Goal: Information Seeking & Learning: Find specific fact

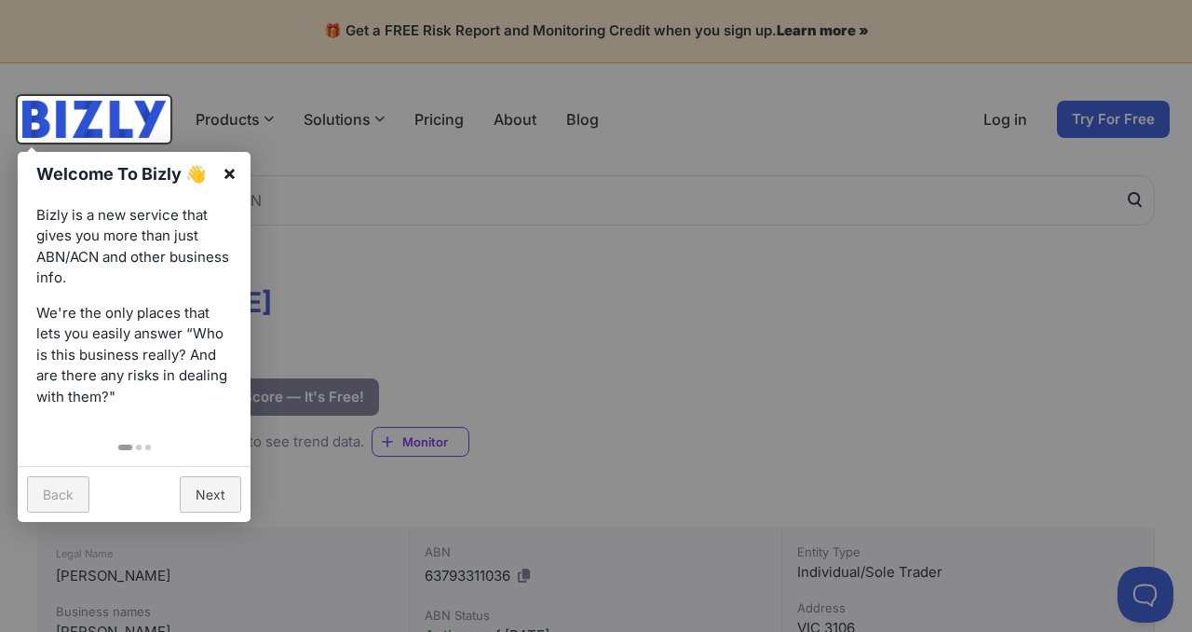
click at [227, 170] on link "×" at bounding box center [230, 173] width 42 height 42
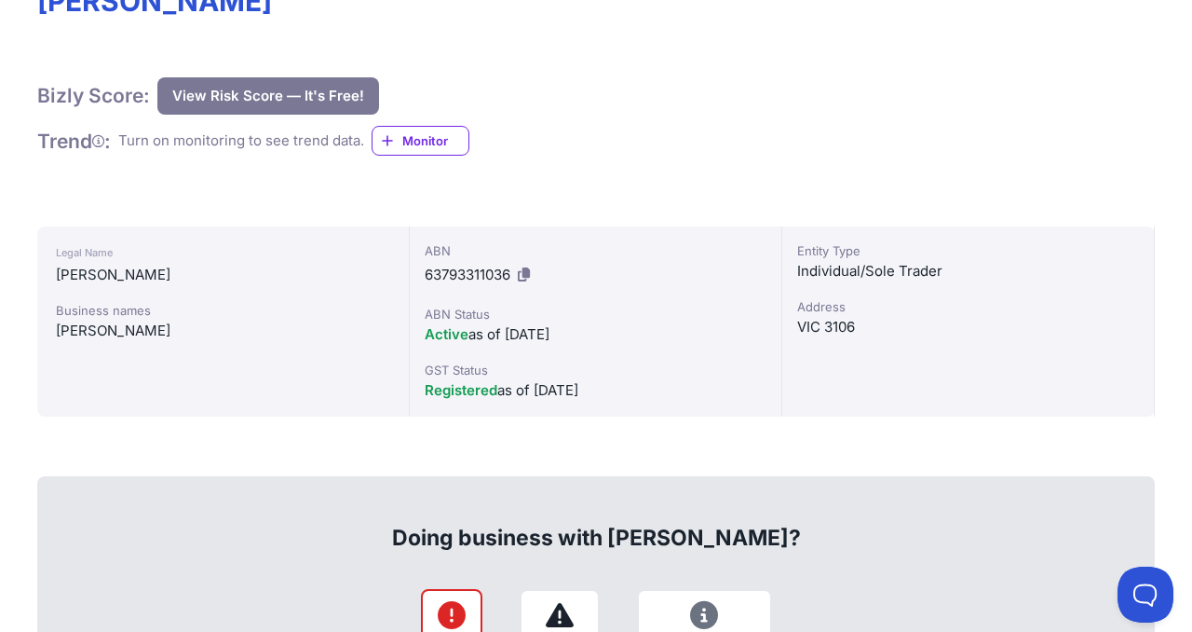
scroll to position [302, 0]
click at [480, 388] on span "Registered" at bounding box center [461, 389] width 73 height 18
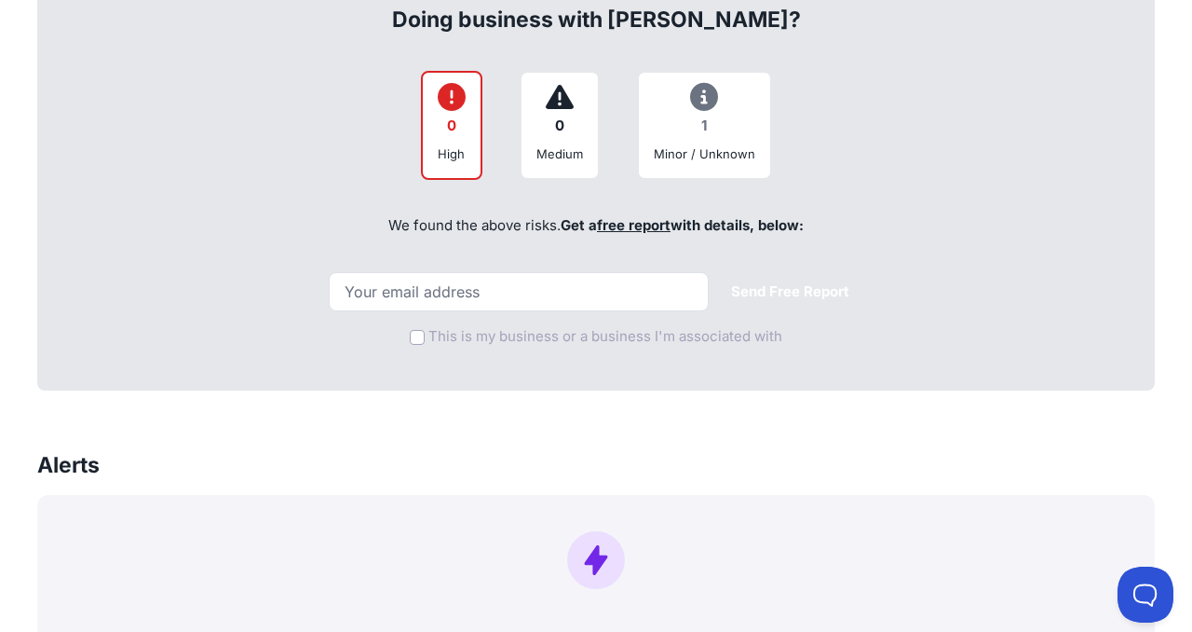
scroll to position [823, 0]
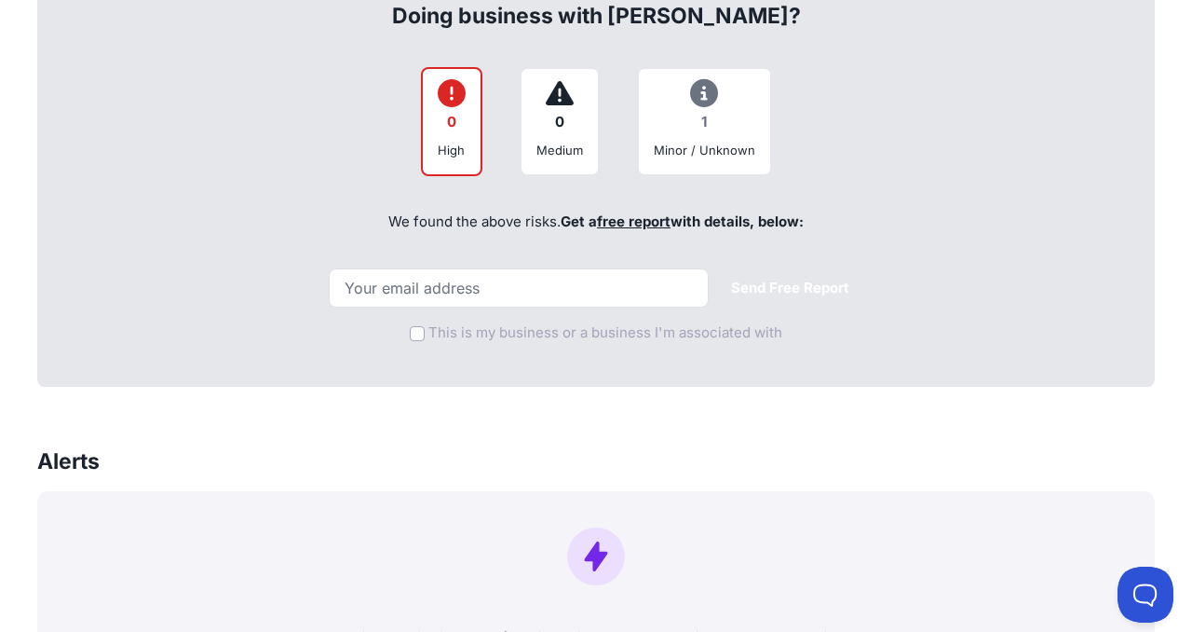
click at [701, 141] on div "Minor / Unknown" at bounding box center [705, 150] width 102 height 19
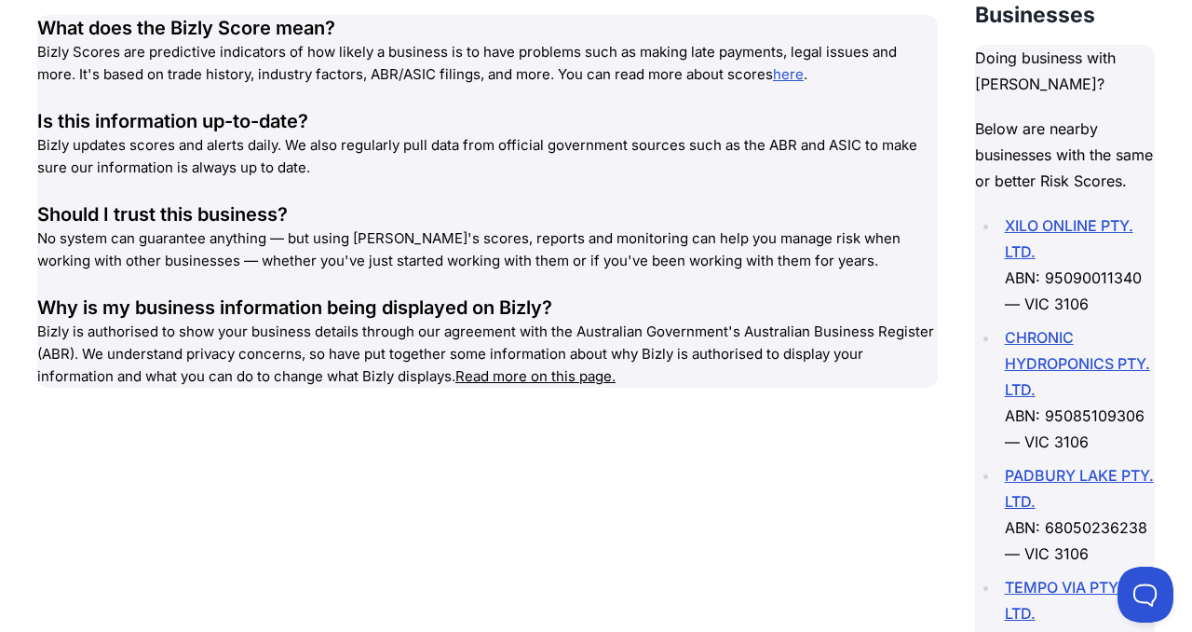
scroll to position [2587, 0]
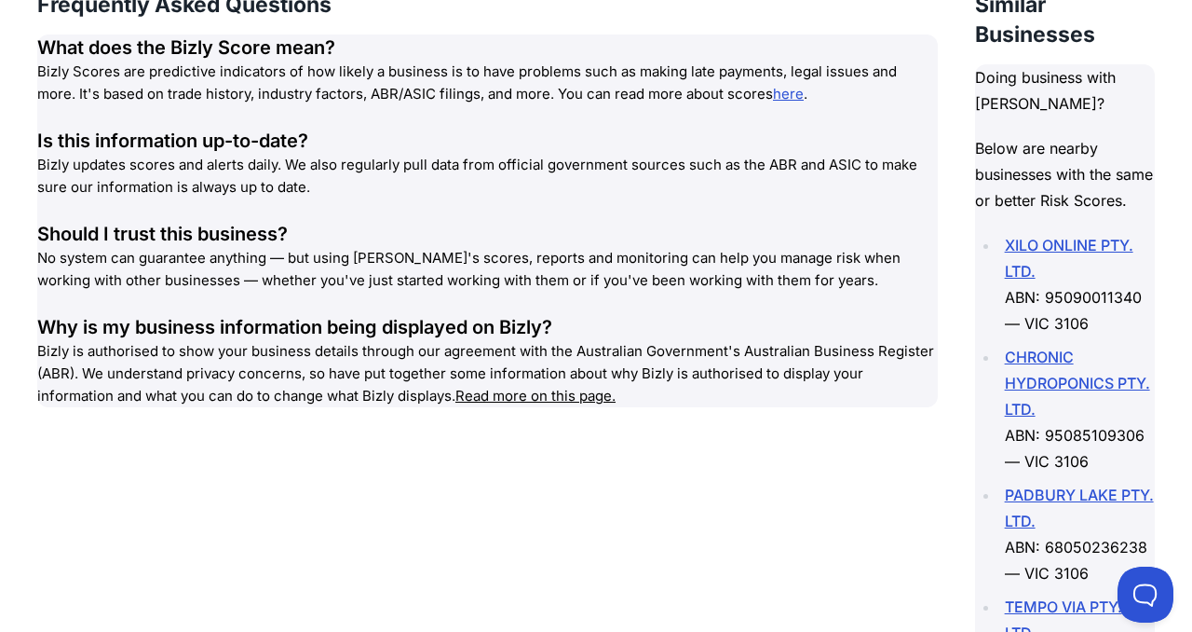
click at [1037, 280] on link "XILO ONLINE PTY. LTD." at bounding box center [1069, 258] width 129 height 45
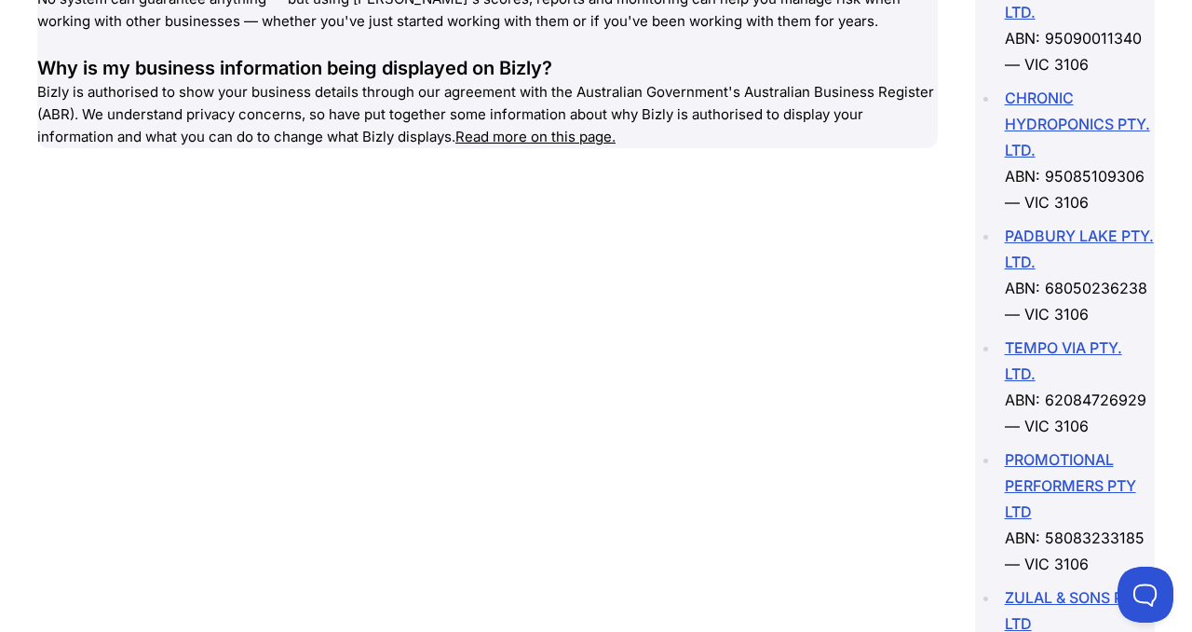
scroll to position [2850, 0]
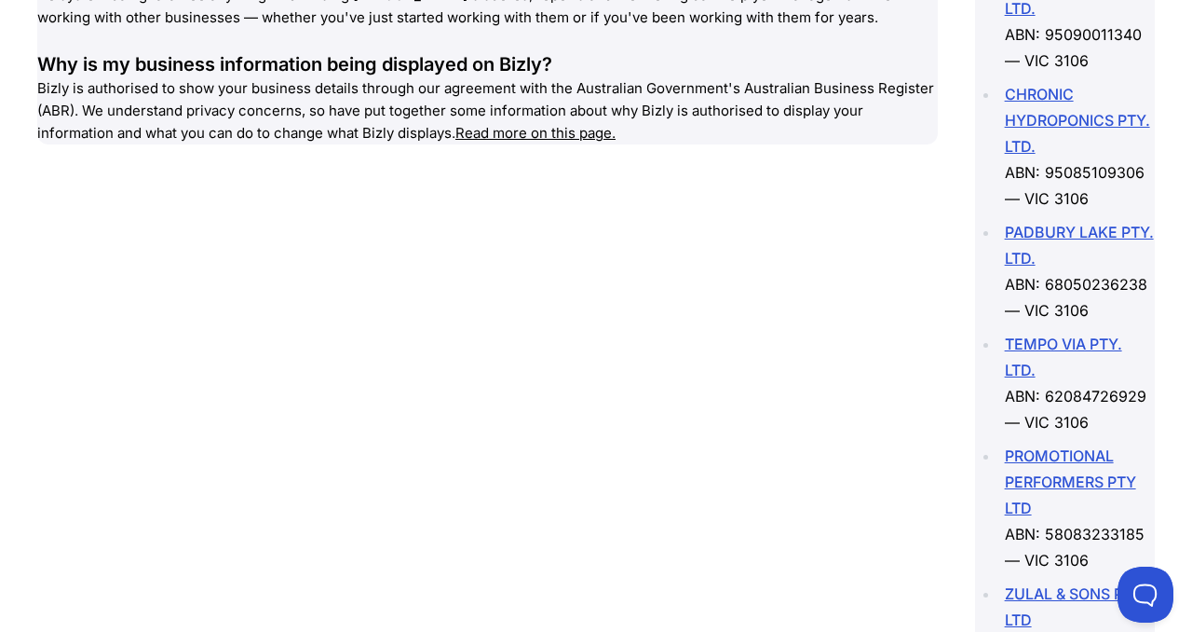
click at [1022, 267] on link "PADBURY LAKE PTY. LTD." at bounding box center [1079, 245] width 149 height 45
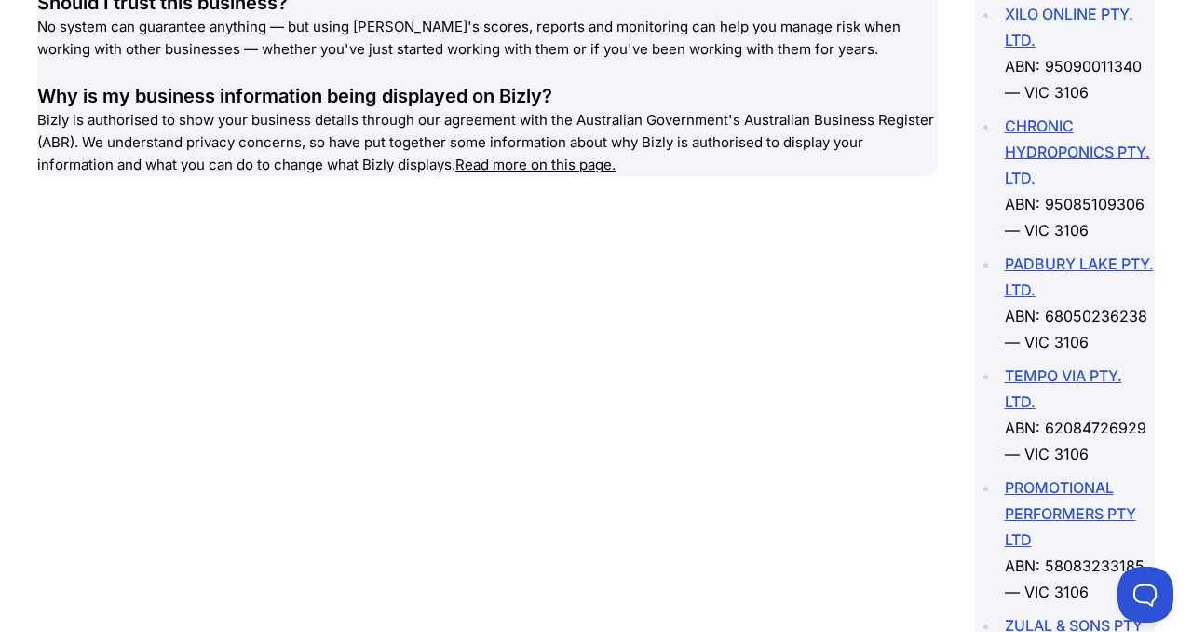
click at [1058, 49] on link "XILO ONLINE PTY. LTD." at bounding box center [1069, 27] width 129 height 45
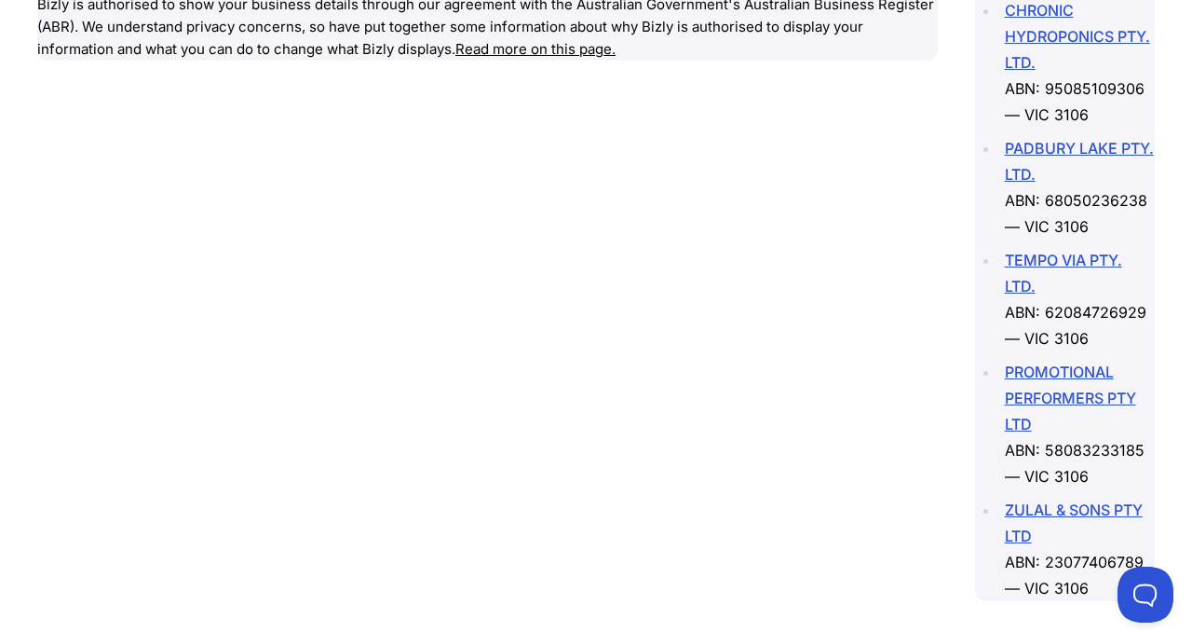
scroll to position [2903, 0]
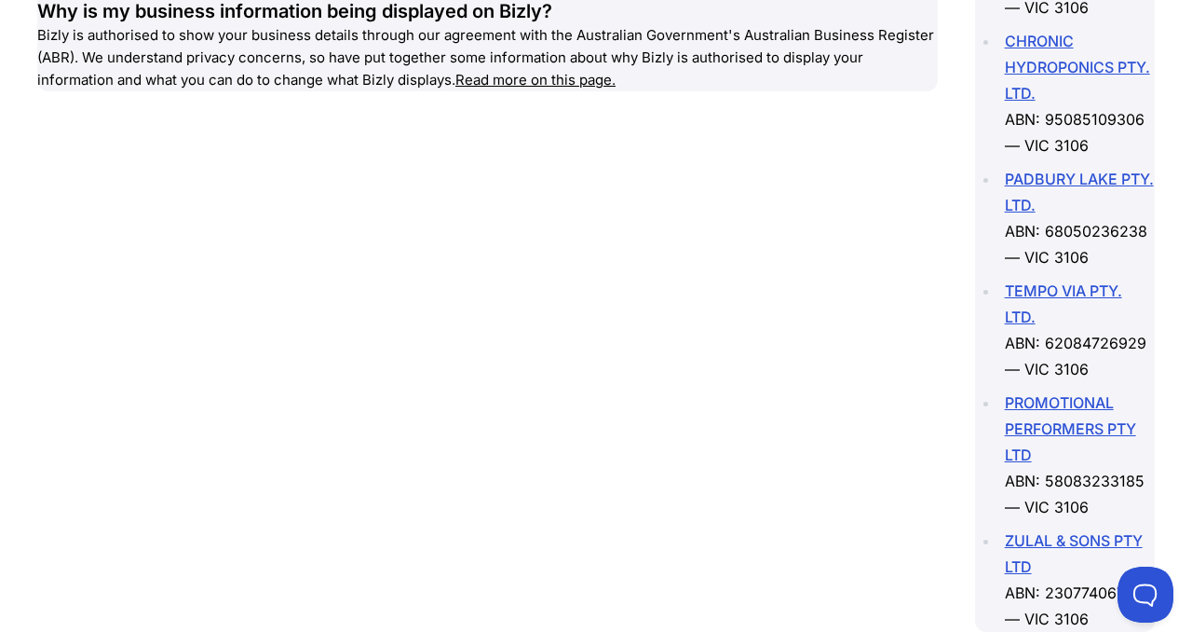
click at [1020, 158] on li "CHRONIC HYDROPONICS PTY. LTD. ABN: 95085109306 — VIC 3106" at bounding box center [1078, 93] width 156 height 130
click at [1025, 102] on link "CHRONIC HYDROPONICS PTY. LTD." at bounding box center [1077, 67] width 145 height 71
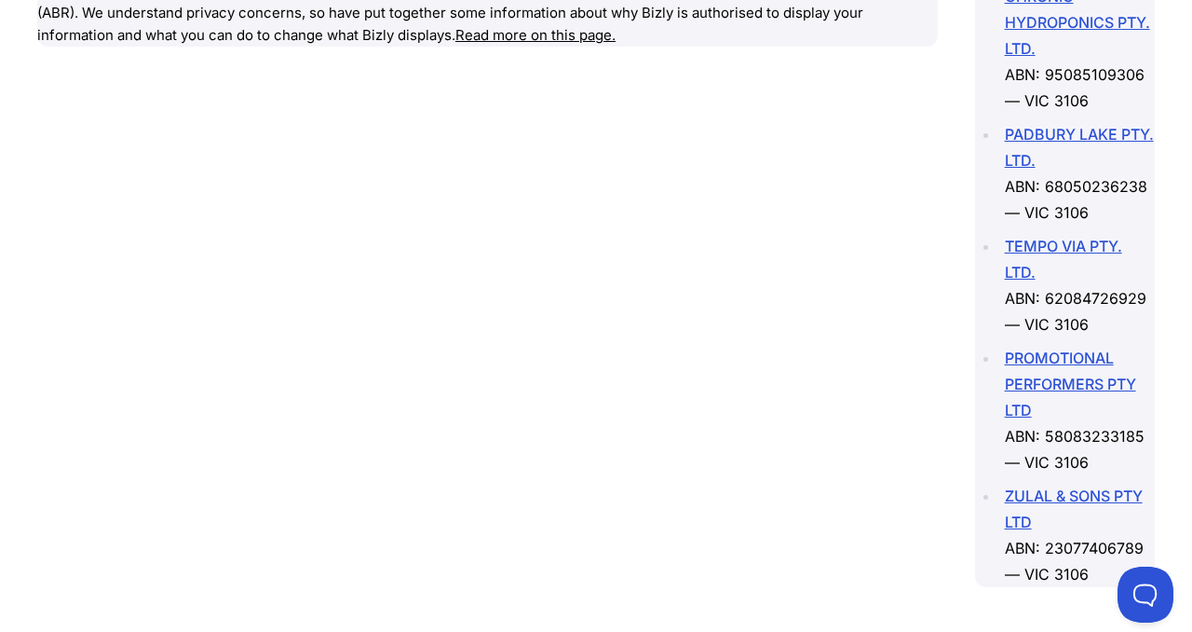
scroll to position [2947, 0]
click at [1054, 282] on link "TEMPO VIA PTY. LTD." at bounding box center [1063, 260] width 117 height 45
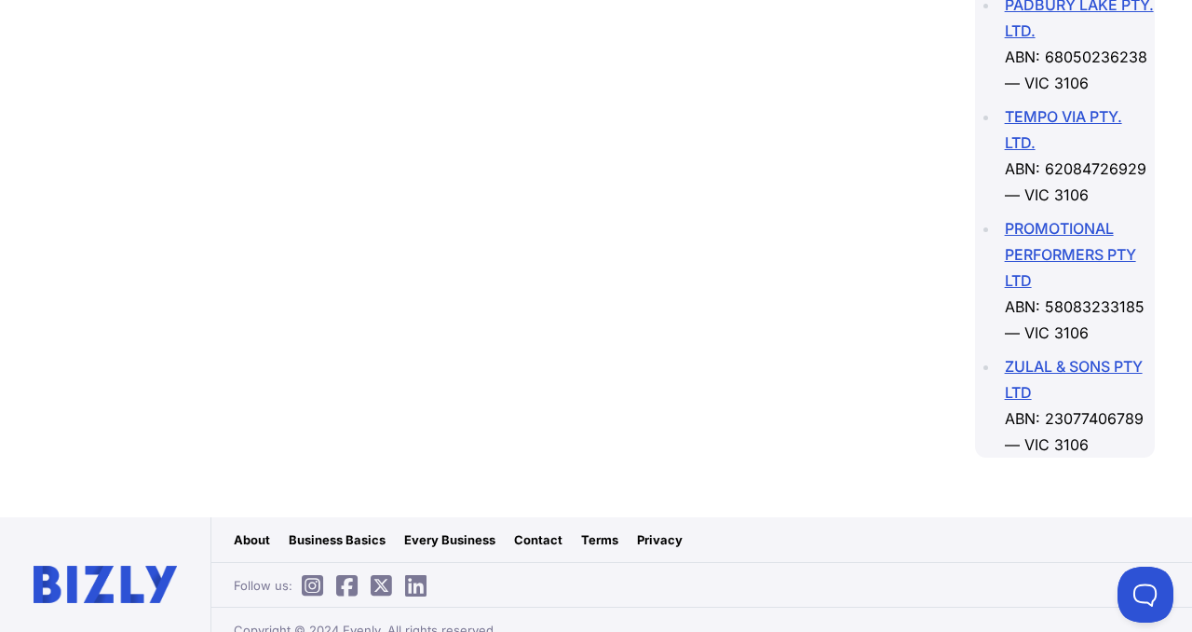
scroll to position [3078, 0]
click at [1031, 289] on link "PROMOTIONAL PERFORMERS PTY LTD" at bounding box center [1070, 253] width 131 height 71
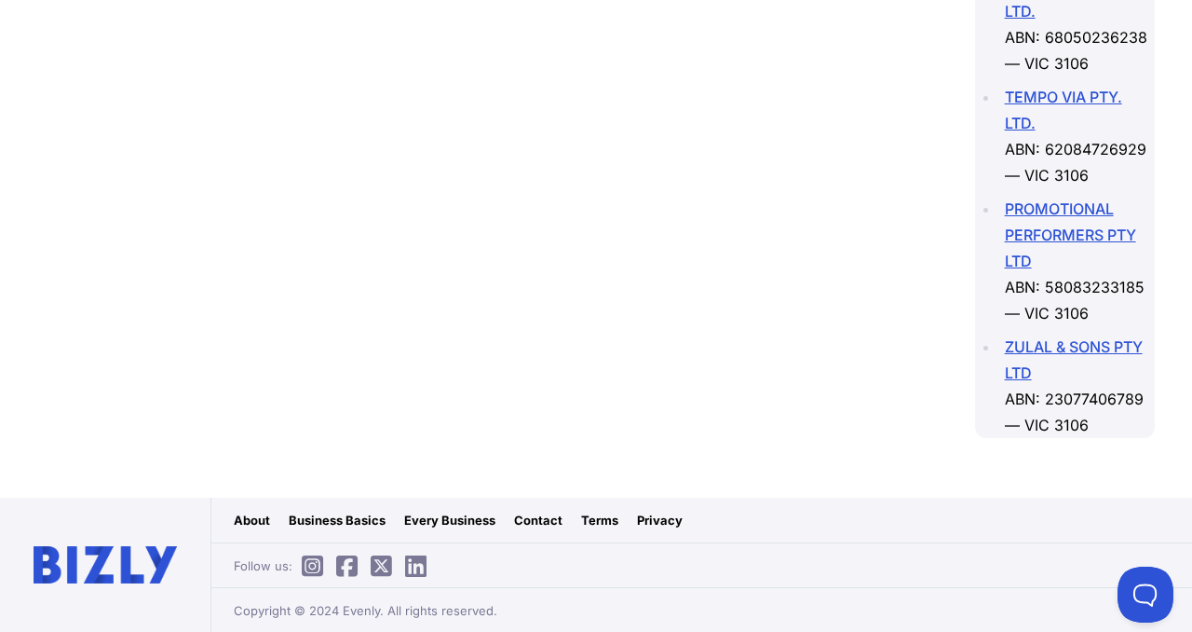
scroll to position [3157, 0]
click at [1053, 360] on link "ZULAL & SONS PTY LTD" at bounding box center [1074, 359] width 138 height 45
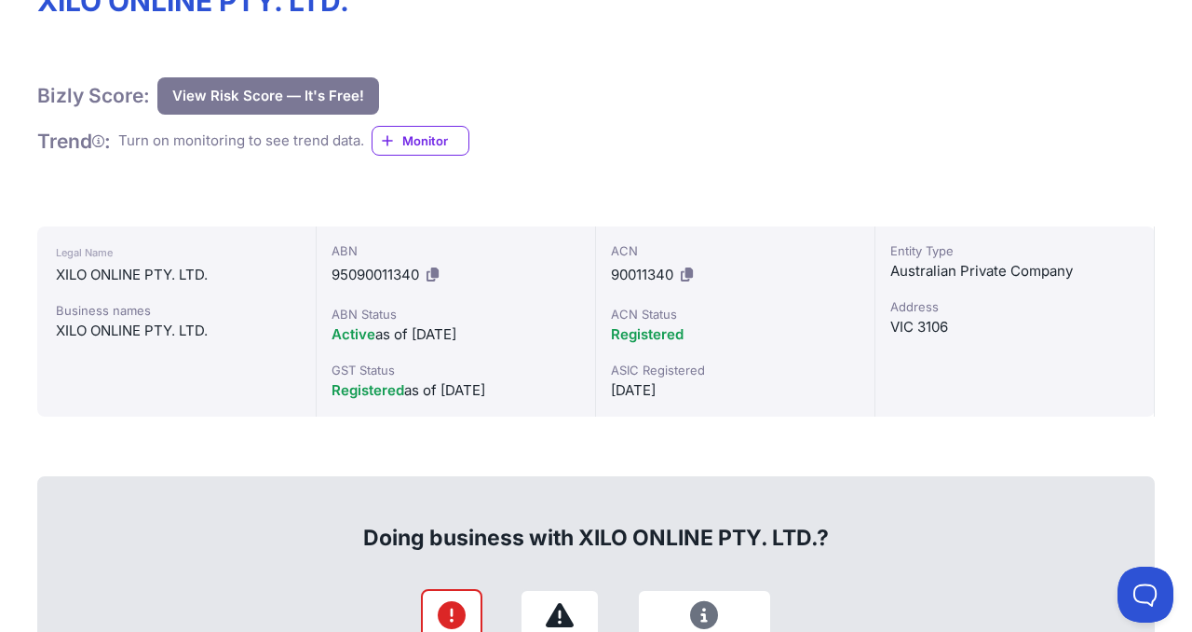
scroll to position [384, 0]
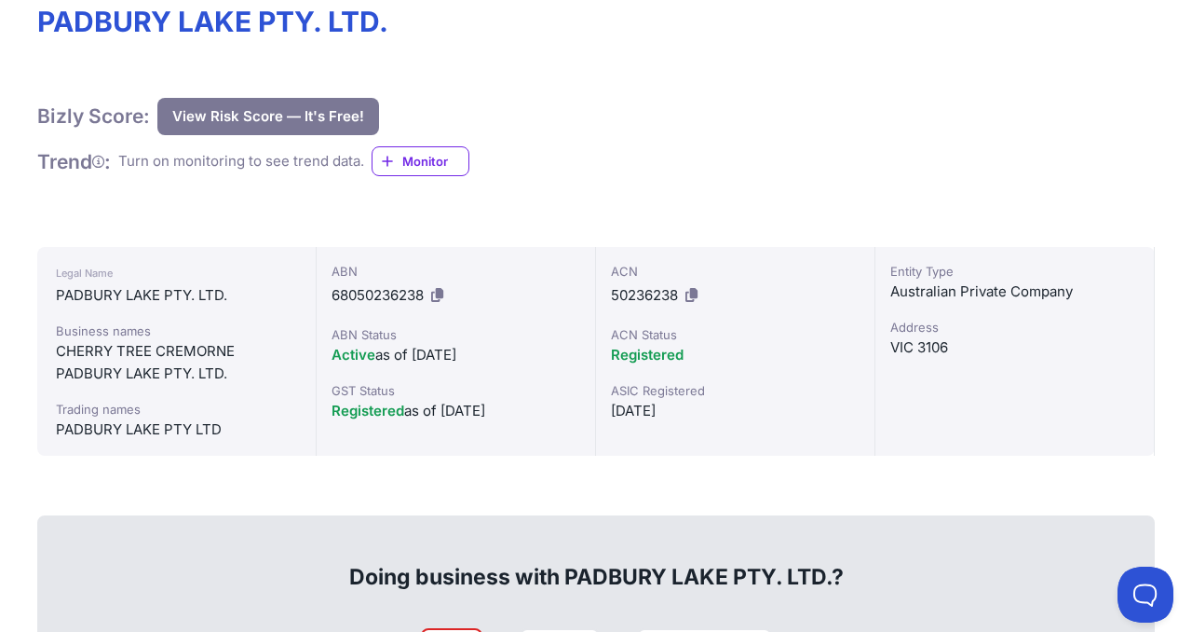
scroll to position [282, 0]
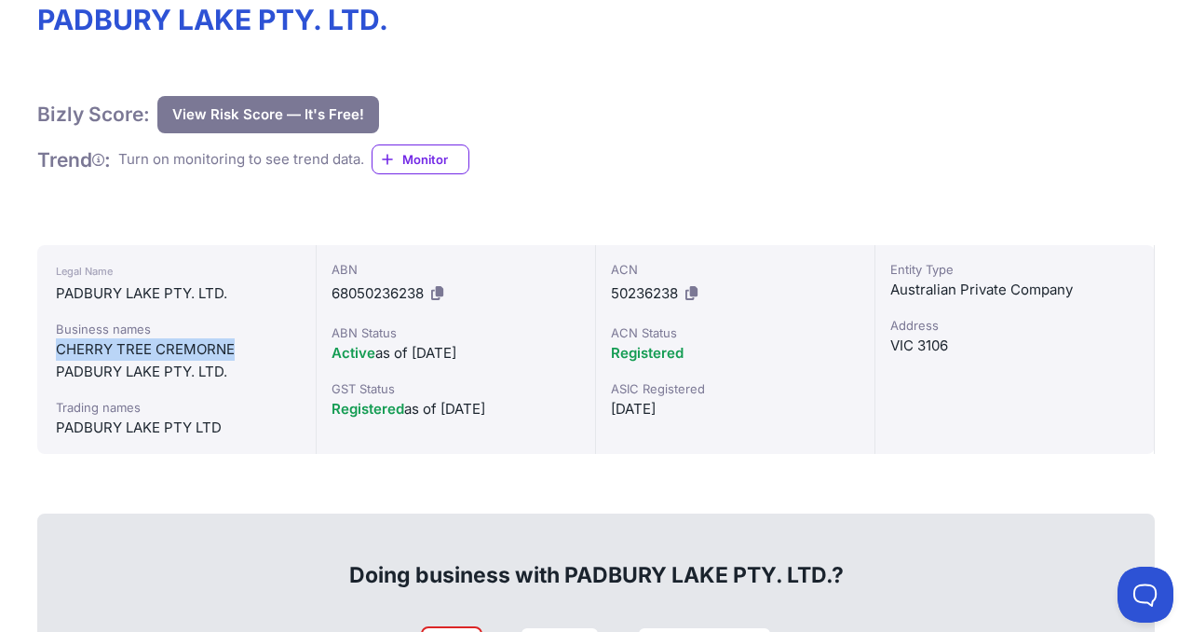
drag, startPoint x: 57, startPoint y: 355, endPoint x: 242, endPoint y: 344, distance: 185.7
click at [242, 344] on div "CHERRY TREE CREMORNE" at bounding box center [176, 349] width 241 height 22
copy div "CHERRY TREE CREMORNE"
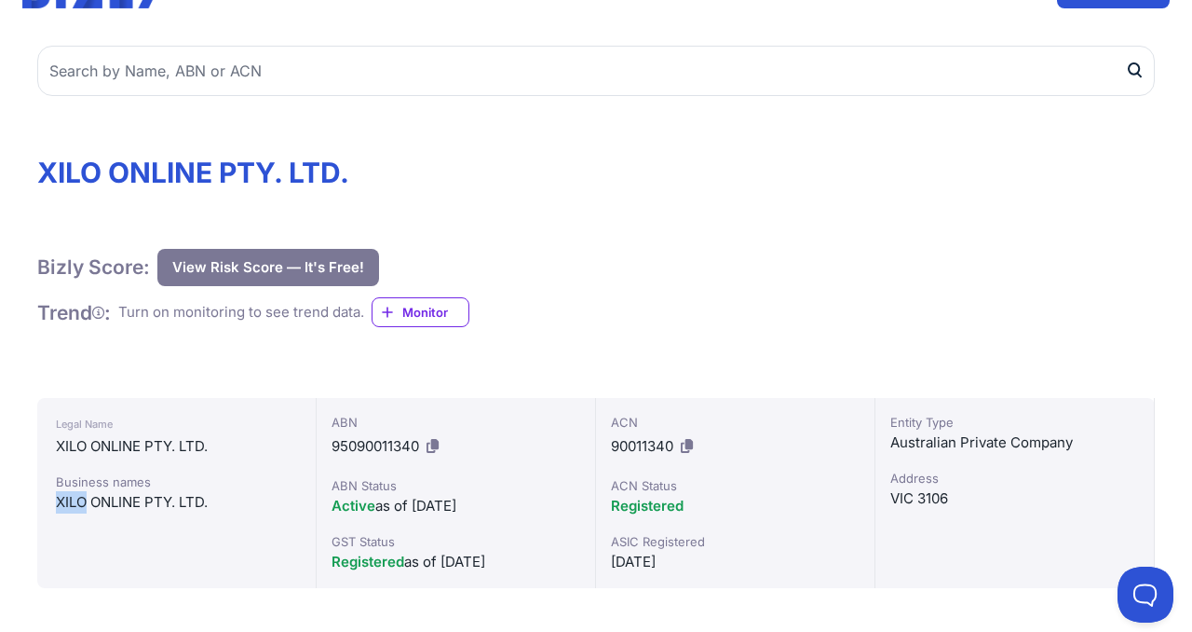
click at [46, 502] on div "Legal Name XILO ONLINE PTY. LTD. Business names XILO ONLINE PTY. LTD." at bounding box center [176, 493] width 279 height 190
drag, startPoint x: 57, startPoint y: 503, endPoint x: 177, endPoint y: 496, distance: 120.4
click at [177, 496] on div "XILO ONLINE PTY. LTD." at bounding box center [176, 502] width 241 height 22
copy div "XILO ONLINE PTY."
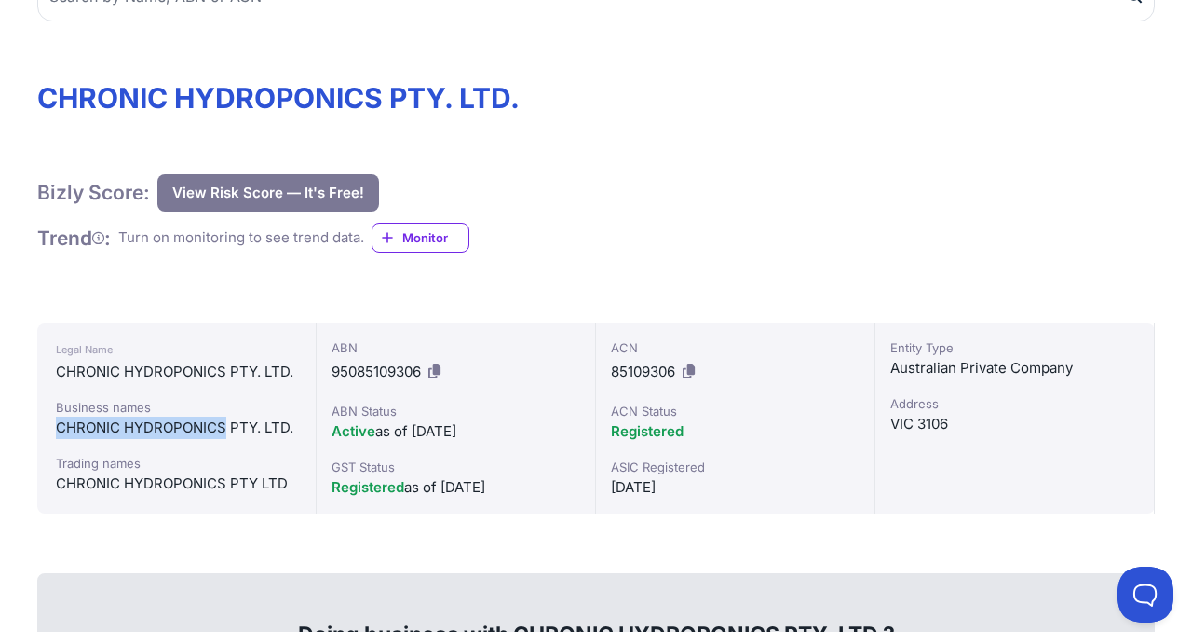
drag, startPoint x: 57, startPoint y: 426, endPoint x: 228, endPoint y: 428, distance: 171.4
click at [228, 428] on div "CHRONIC HYDROPONICS PTY. LTD." at bounding box center [176, 427] width 241 height 22
copy div "CHRONIC HYDROPONICS"
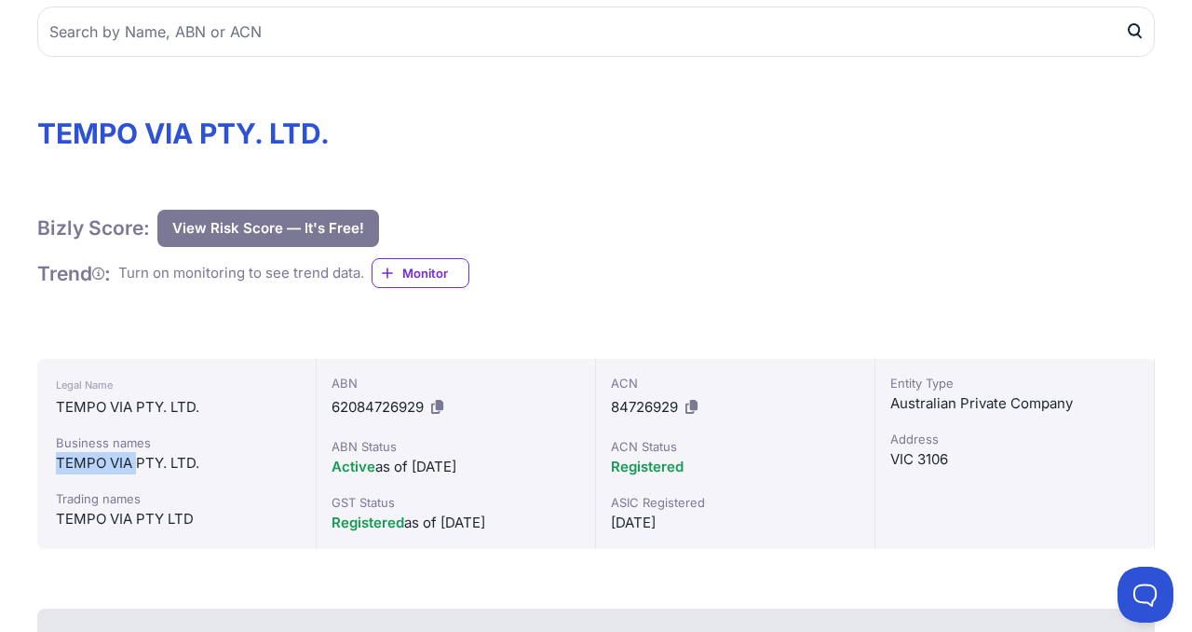
drag, startPoint x: 56, startPoint y: 463, endPoint x: 135, endPoint y: 466, distance: 79.2
click at [135, 466] on div "TEMPO VIA PTY. LTD." at bounding box center [176, 463] width 241 height 22
copy div "TEMPO VIA"
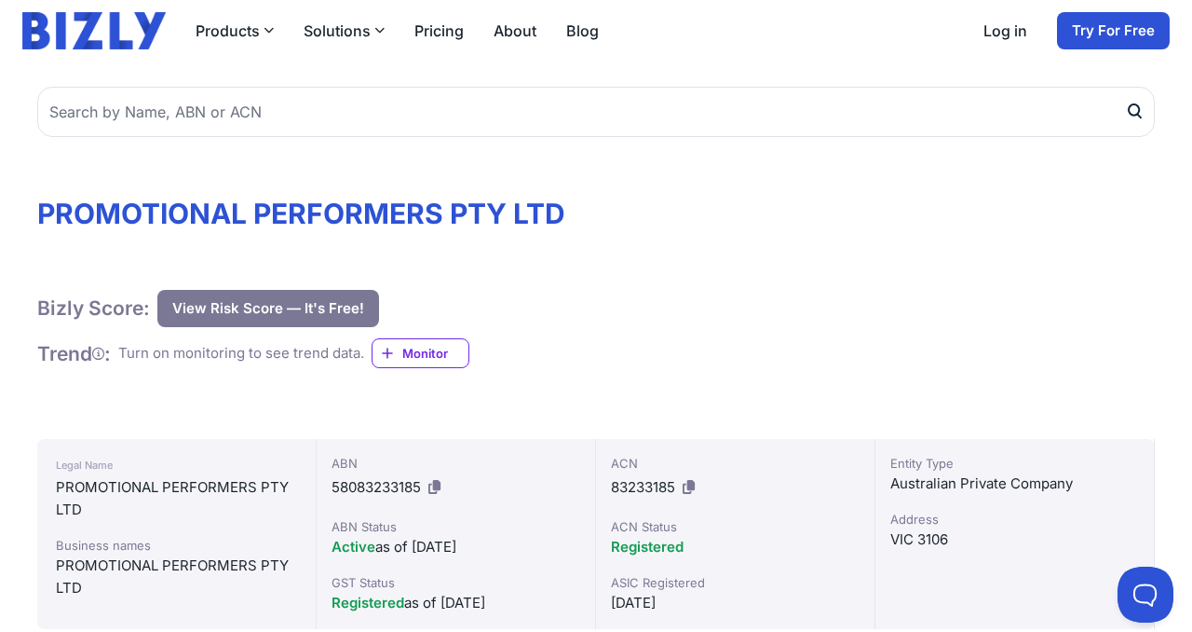
scroll to position [89, 0]
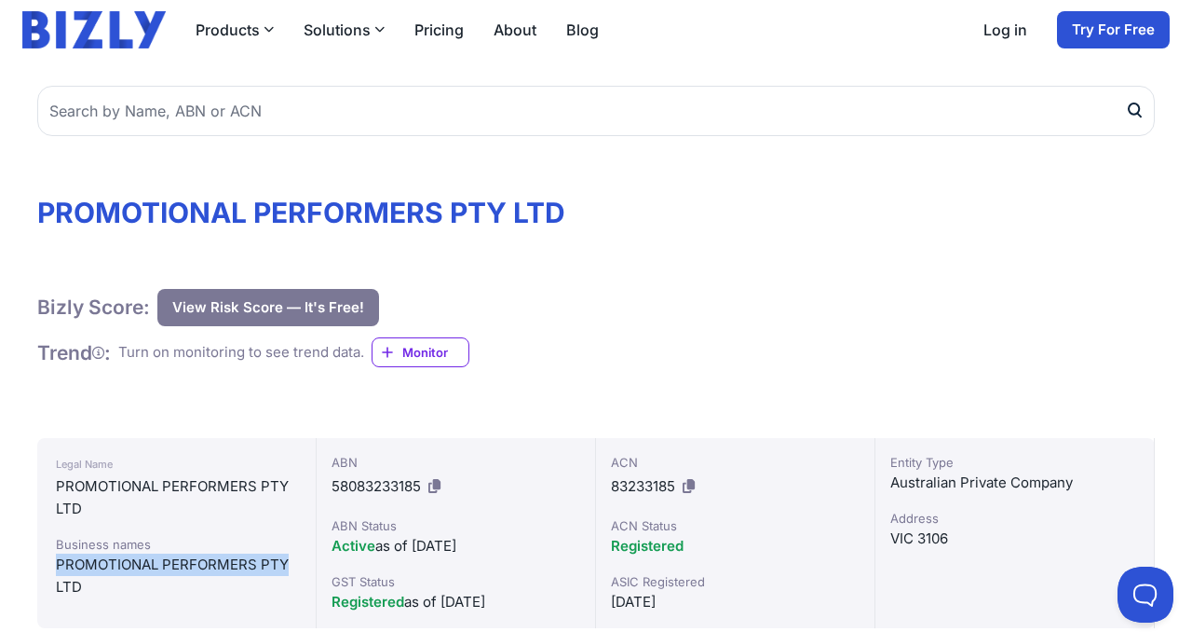
drag, startPoint x: 52, startPoint y: 561, endPoint x: 305, endPoint y: 567, distance: 252.5
click at [305, 567] on div "Legal Name PROMOTIONAL PERFORMERS PTY LTD Business names PROMOTIONAL PERFORMERS…" at bounding box center [176, 533] width 279 height 190
copy div "PROMOTIONAL PERFORMERS PTY"
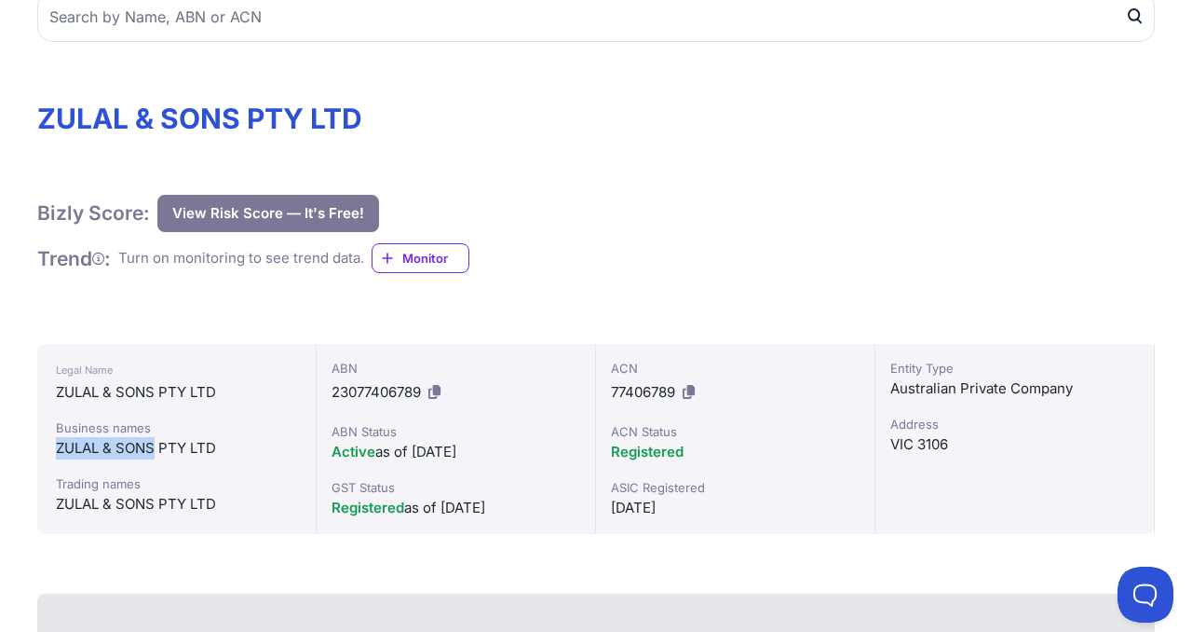
drag, startPoint x: 51, startPoint y: 443, endPoint x: 153, endPoint y: 442, distance: 101.5
click at [153, 442] on div "Legal Name ZULAL & SONS PTY LTD Business names ZULAL & SONS PTY LTD Trading nam…" at bounding box center [176, 439] width 279 height 190
copy div "ZULAL & SONS"
